Goal: Task Accomplishment & Management: Use online tool/utility

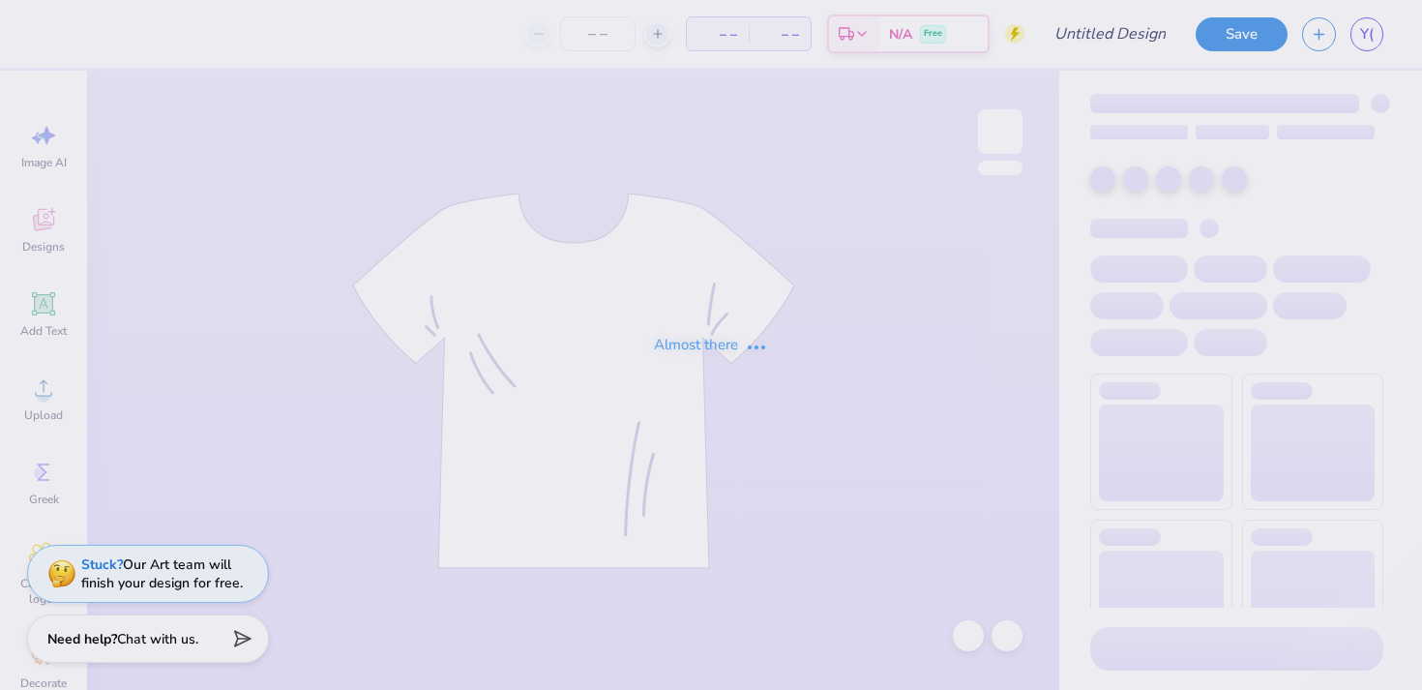
type input "Rally Comm Tee 3"
type input "12"
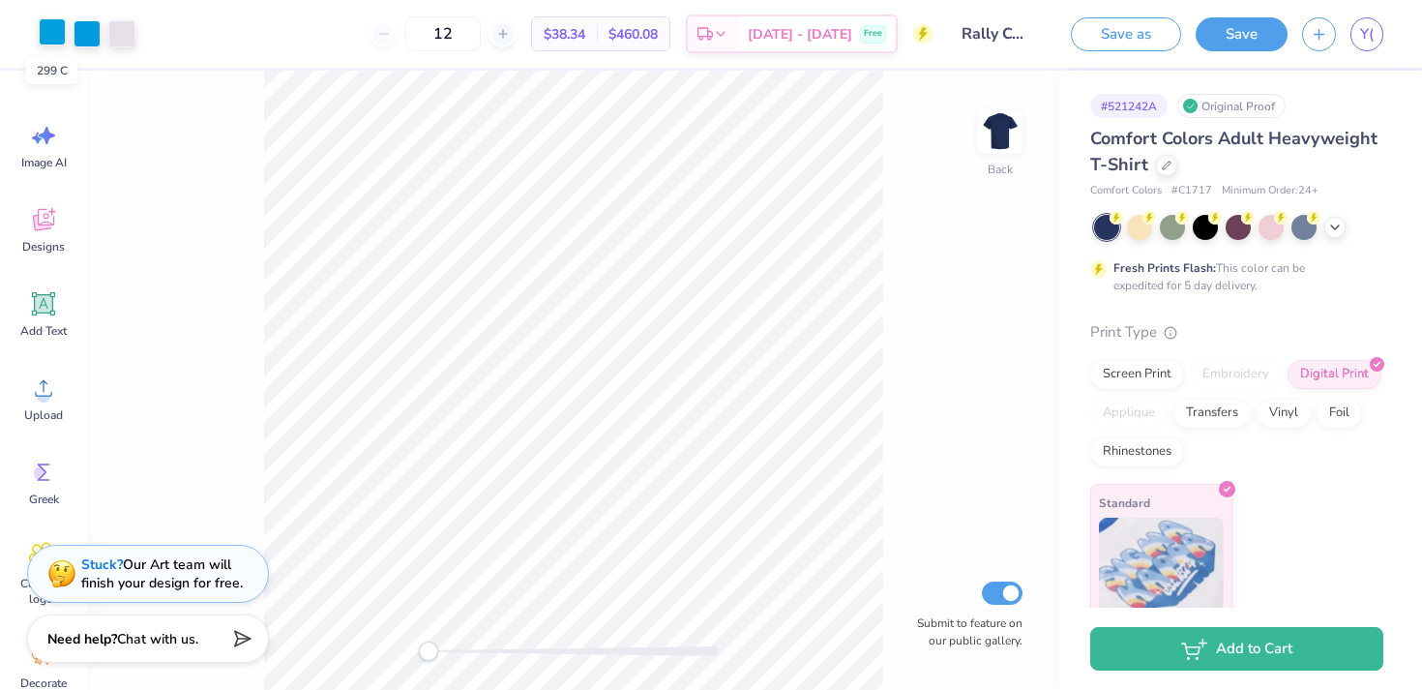
click at [52, 39] on div at bounding box center [52, 31] width 27 height 27
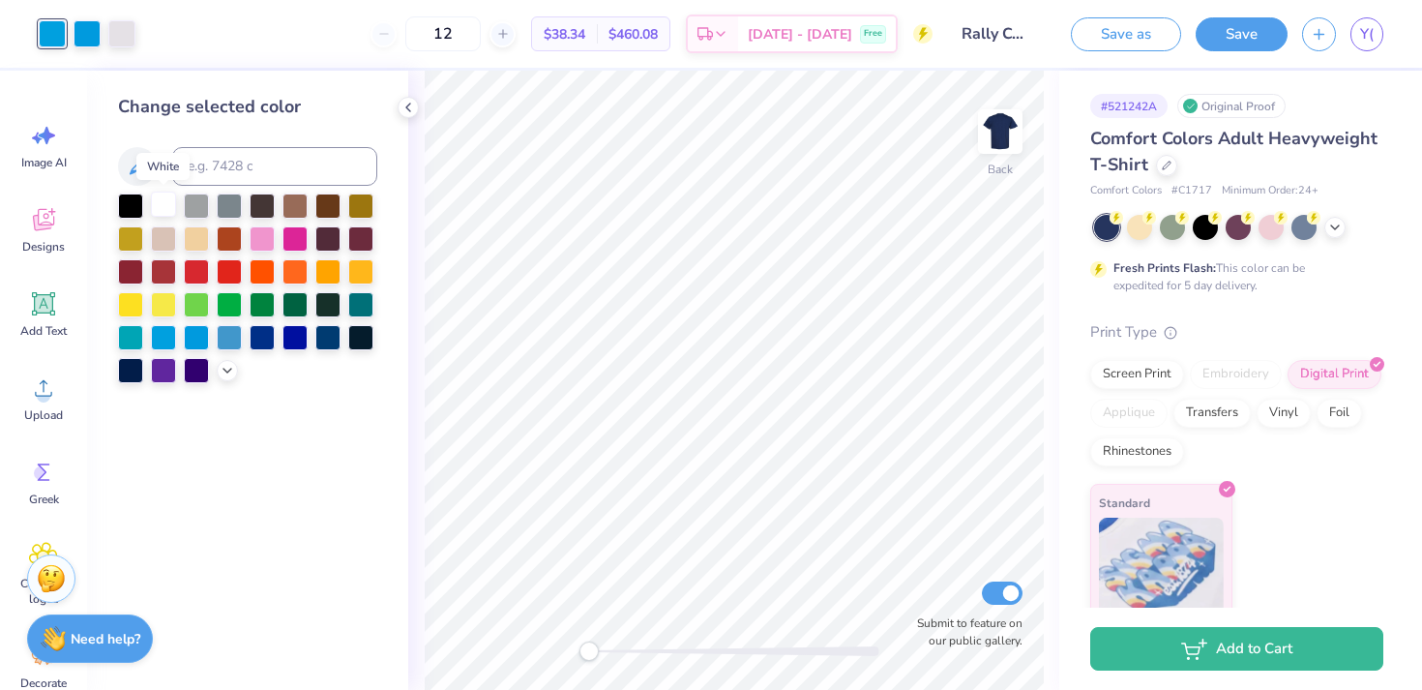
click at [167, 199] on div at bounding box center [163, 204] width 25 height 25
click at [93, 32] on div at bounding box center [87, 31] width 27 height 27
click at [162, 199] on div at bounding box center [163, 204] width 25 height 25
click at [1334, 230] on icon at bounding box center [1335, 225] width 15 height 15
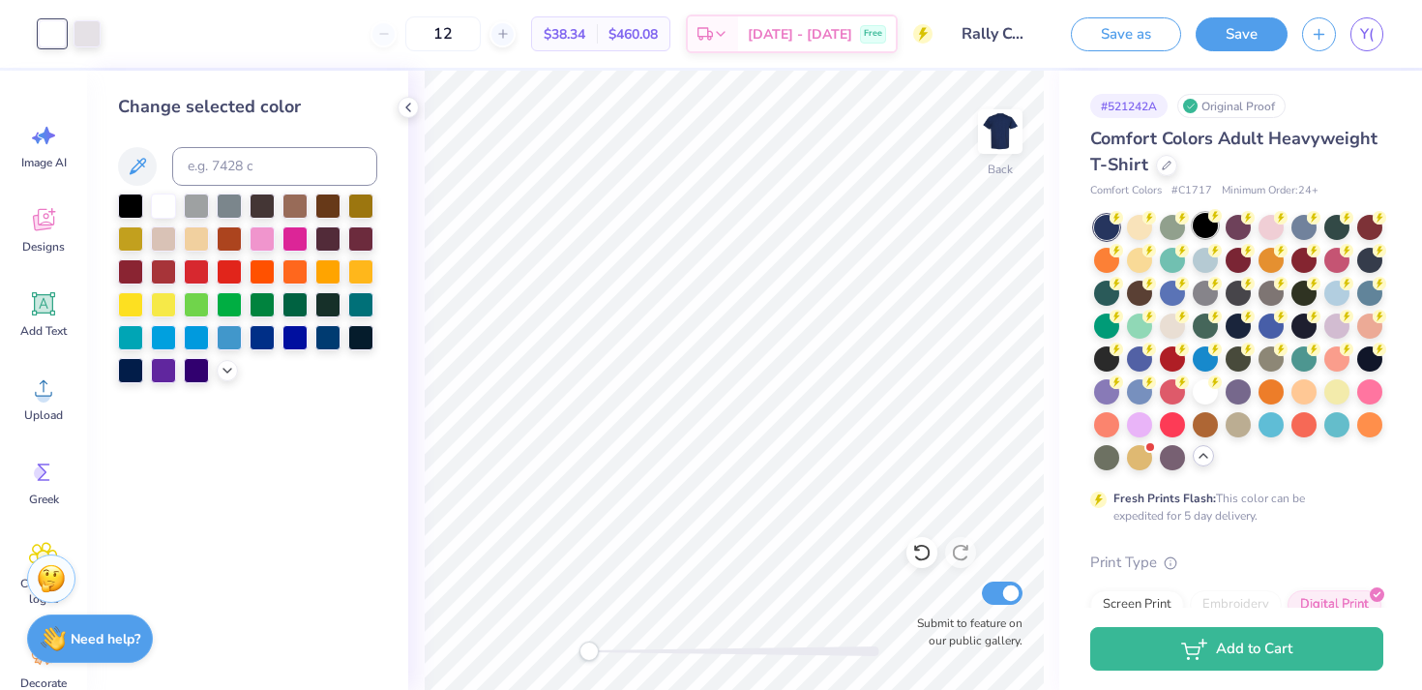
click at [1208, 224] on div at bounding box center [1205, 225] width 25 height 25
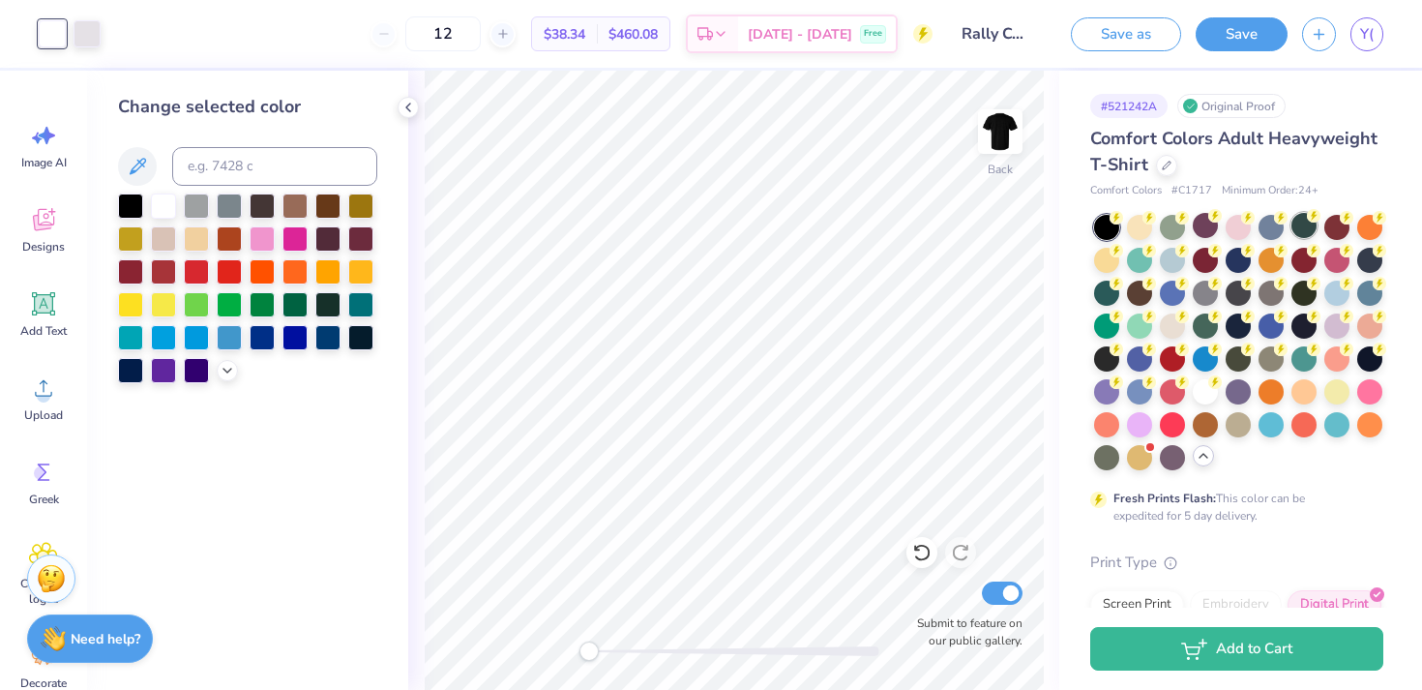
click at [1306, 224] on div at bounding box center [1304, 225] width 25 height 25
click at [1137, 360] on div at bounding box center [1139, 356] width 25 height 25
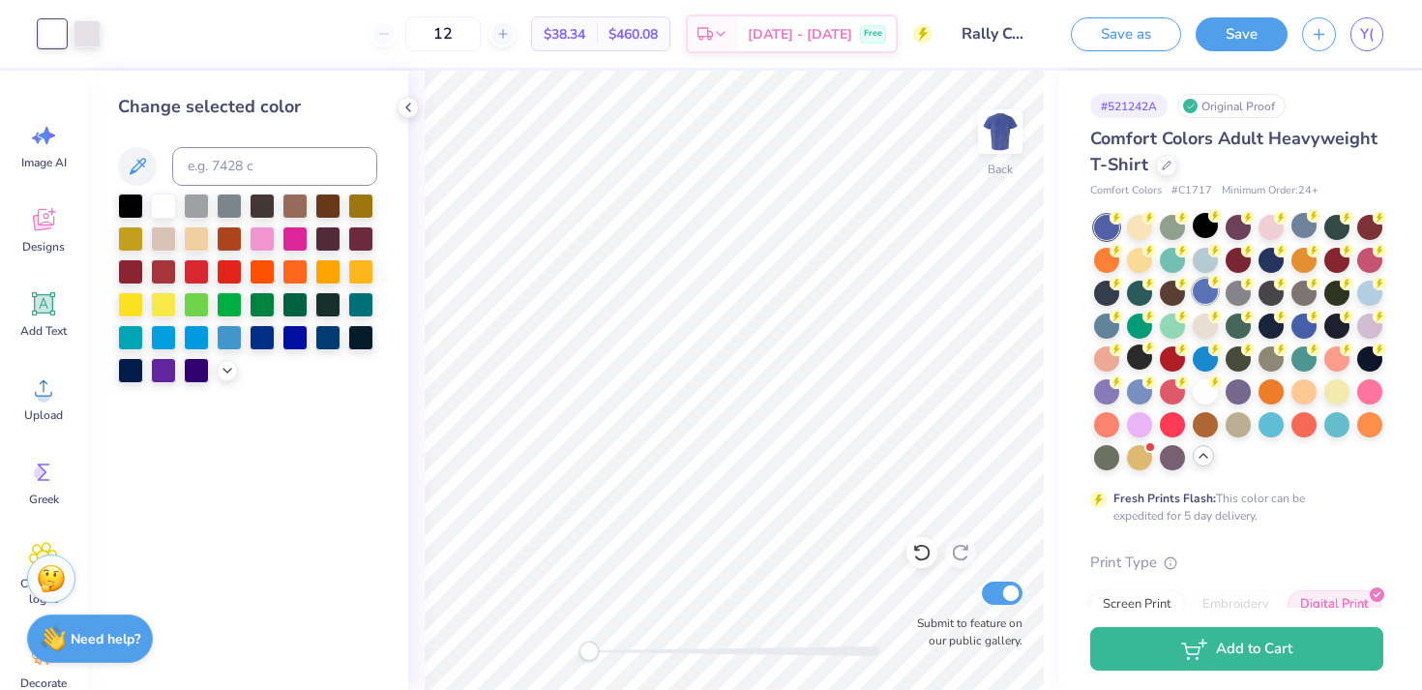
click at [1215, 283] on icon at bounding box center [1215, 282] width 7 height 10
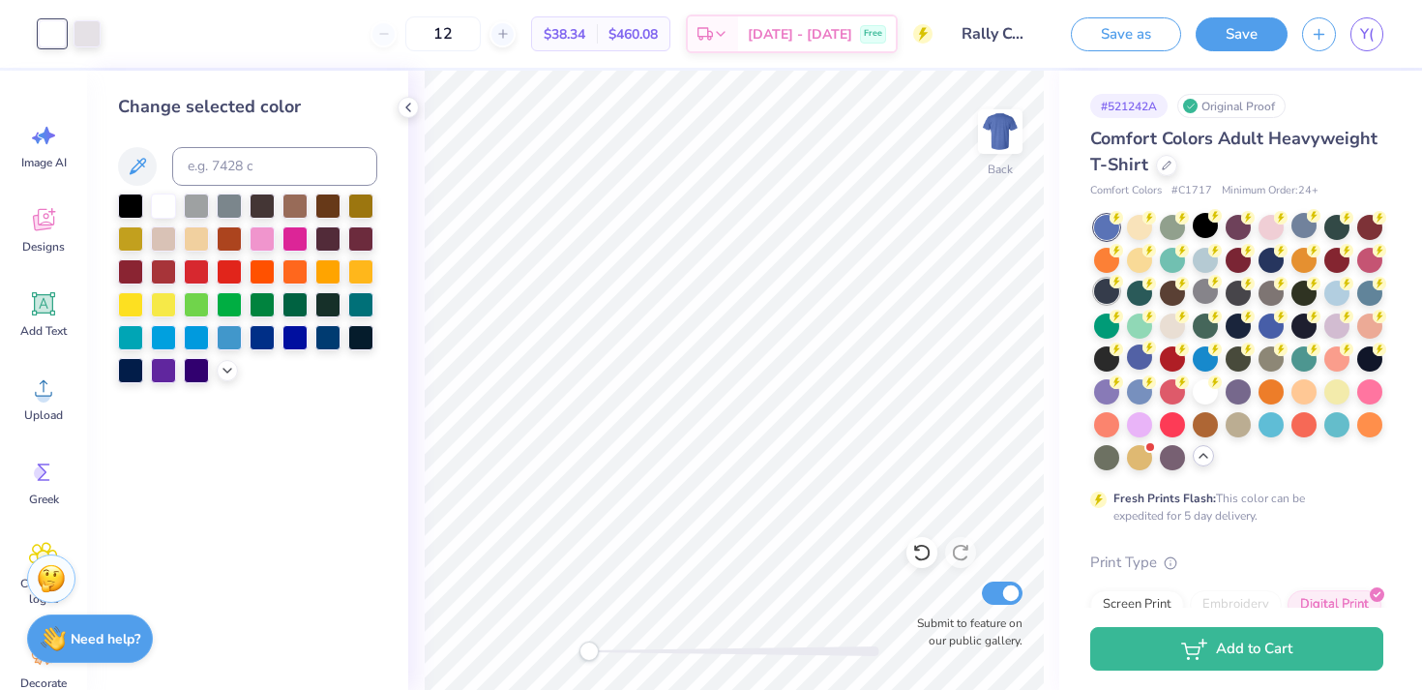
click at [1108, 291] on div at bounding box center [1106, 291] width 25 height 25
click at [1273, 261] on div at bounding box center [1271, 258] width 25 height 25
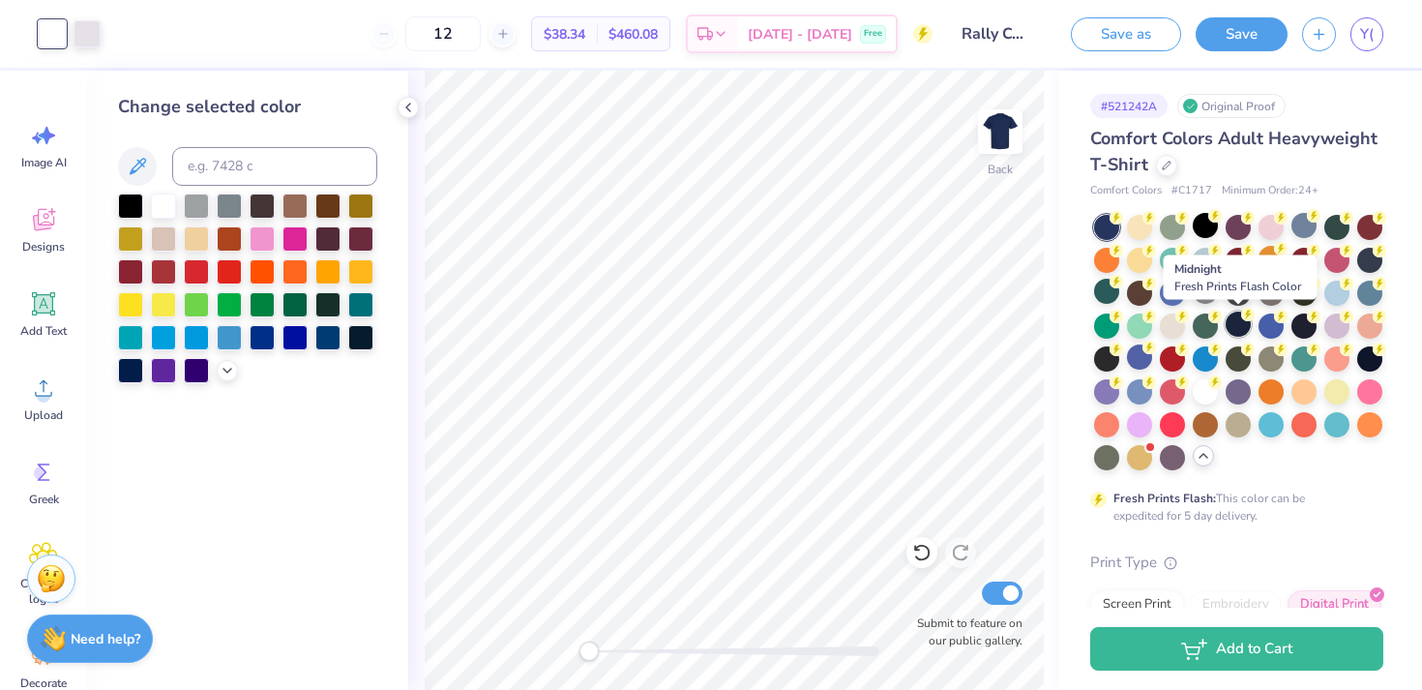
click at [1242, 326] on div at bounding box center [1238, 324] width 25 height 25
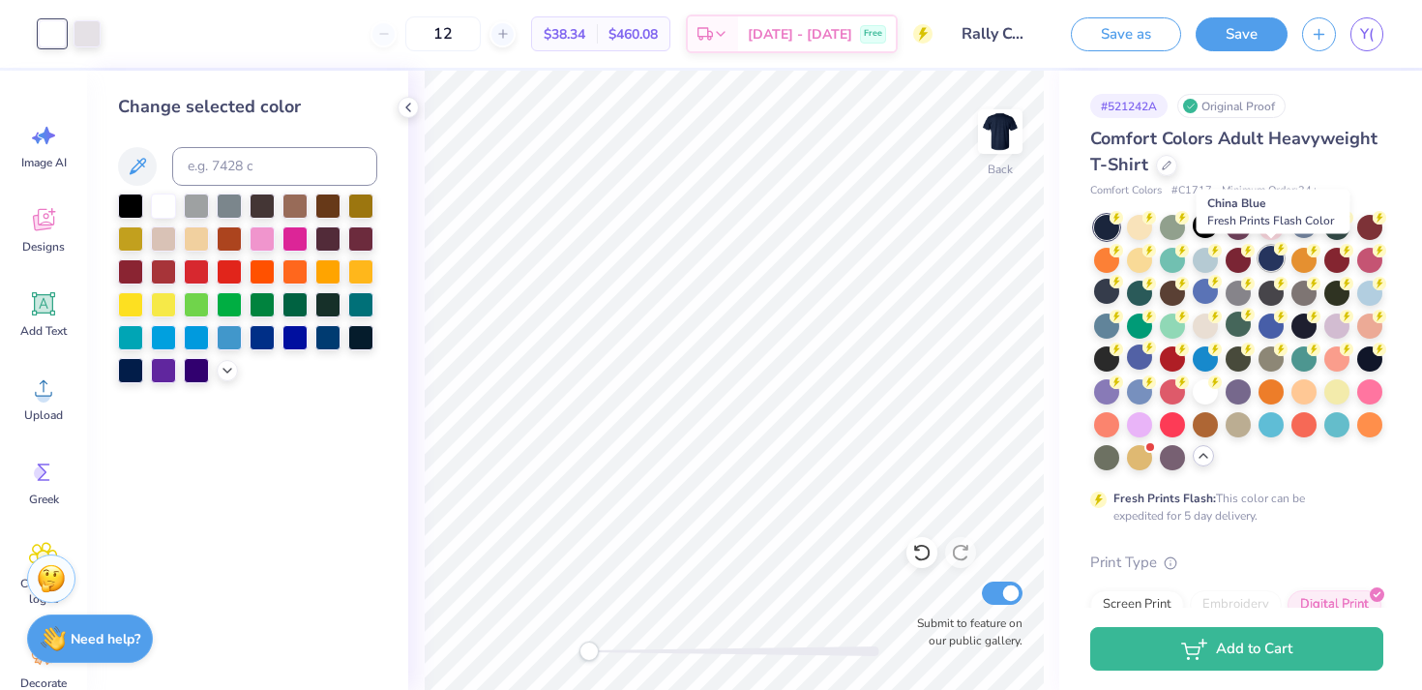
click at [1270, 260] on div at bounding box center [1271, 258] width 25 height 25
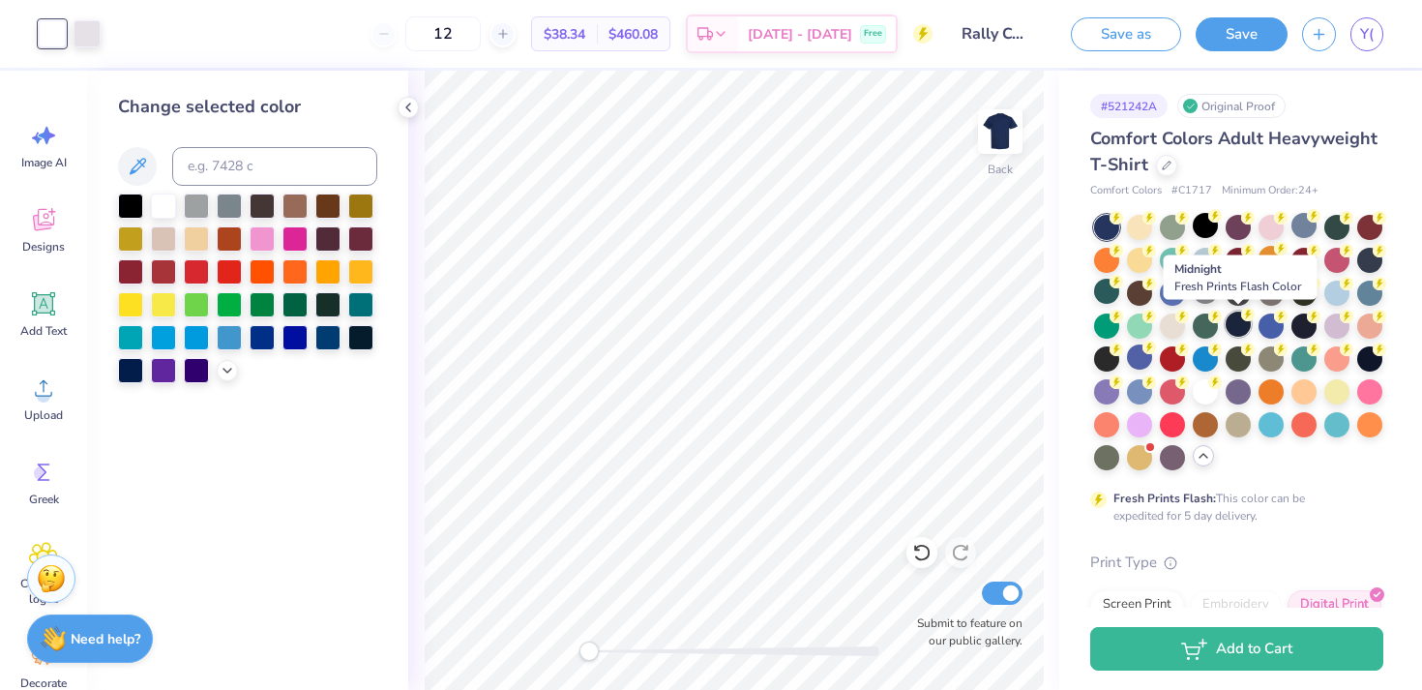
click at [1242, 320] on icon at bounding box center [1248, 315] width 14 height 14
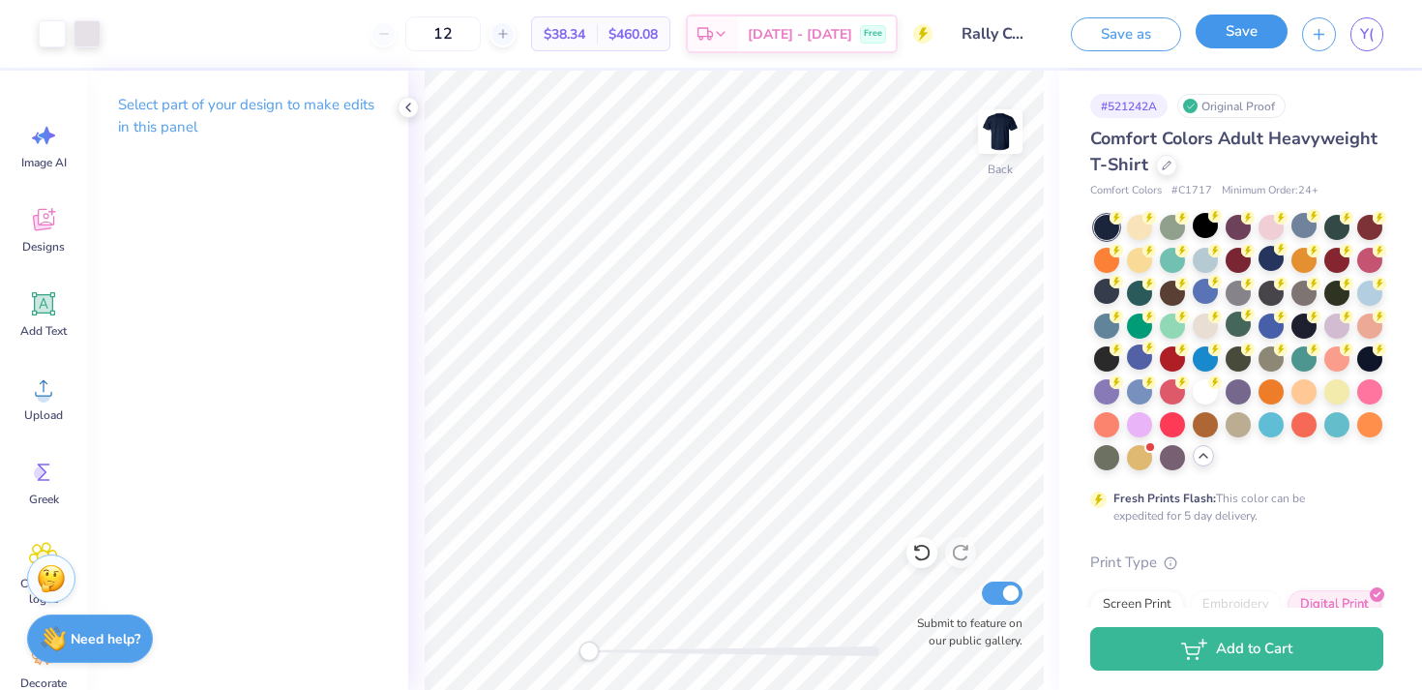
click at [1224, 29] on button "Save" at bounding box center [1242, 32] width 92 height 34
